Goal: Navigation & Orientation: Find specific page/section

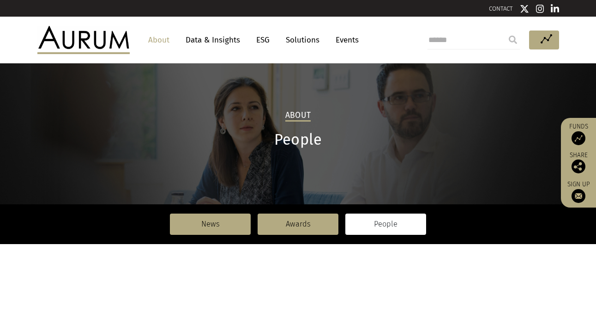
click at [305, 36] on link "Solutions" at bounding box center [302, 39] width 43 height 17
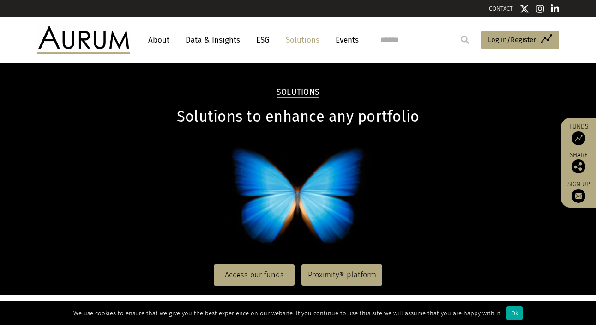
click at [153, 42] on link "About" at bounding box center [159, 39] width 30 height 17
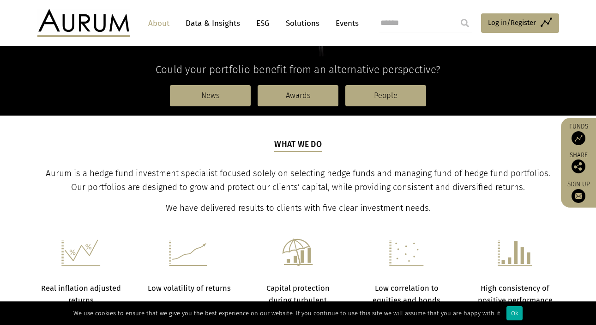
scroll to position [247, 0]
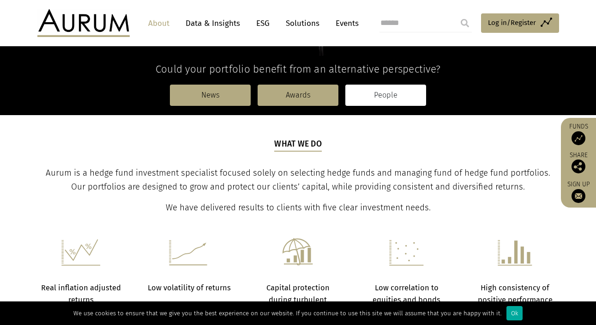
click at [378, 97] on link "People" at bounding box center [386, 95] width 81 height 21
